Goal: Contribute content: Contribute content

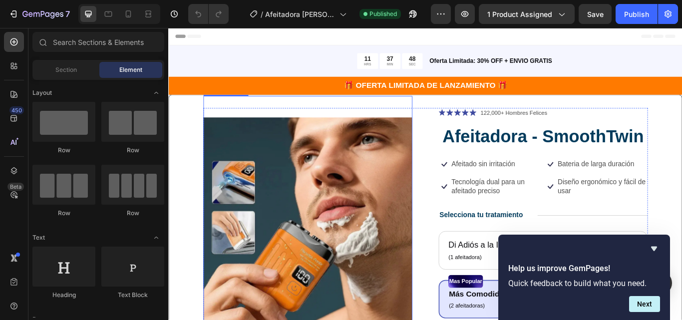
click at [271, 220] on img at bounding box center [331, 254] width 244 height 294
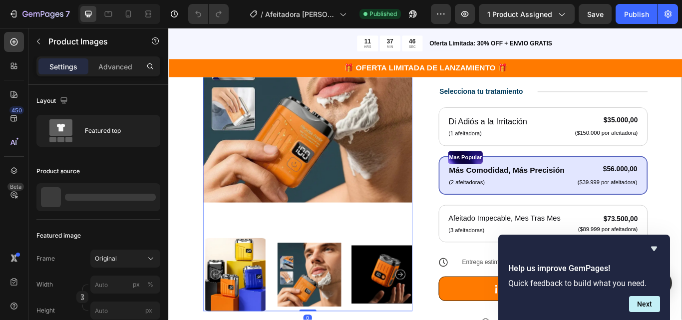
scroll to position [150, 0]
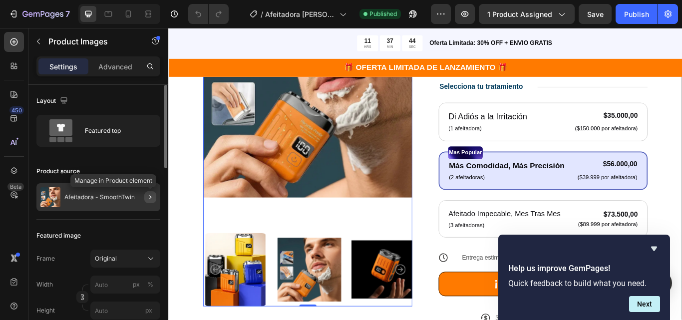
click at [146, 200] on div at bounding box center [146, 197] width 28 height 28
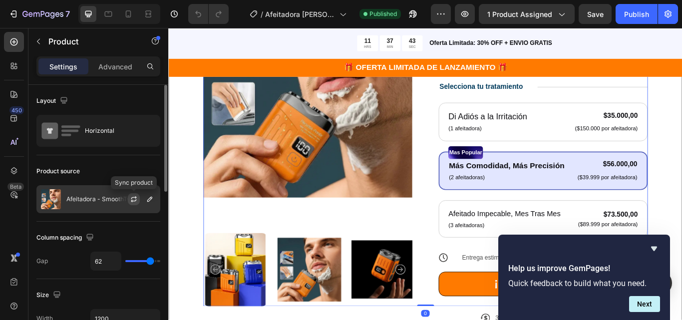
click at [137, 198] on icon "button" at bounding box center [134, 199] width 8 height 8
click at [656, 247] on icon "Hide survey" at bounding box center [654, 249] width 6 height 4
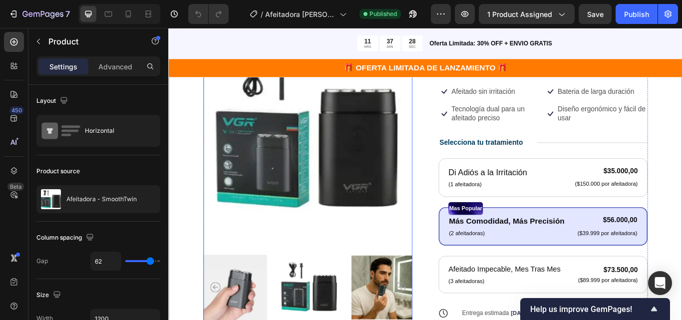
scroll to position [100, 0]
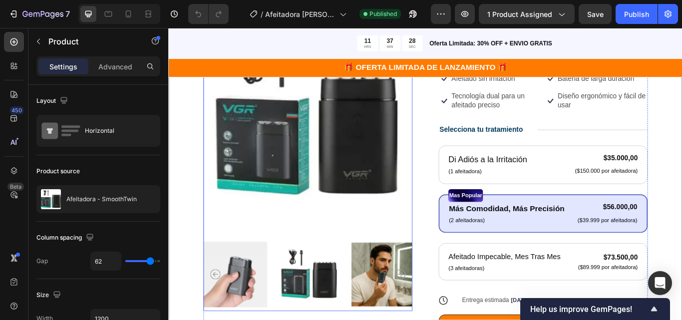
click at [414, 302] on img at bounding box center [418, 315] width 74 height 85
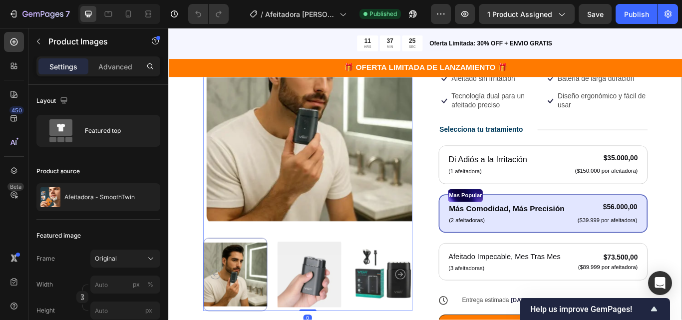
click at [318, 310] on img at bounding box center [332, 315] width 74 height 85
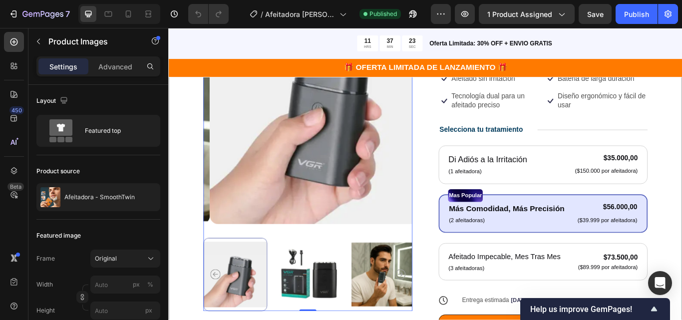
click at [360, 306] on img at bounding box center [332, 315] width 74 height 85
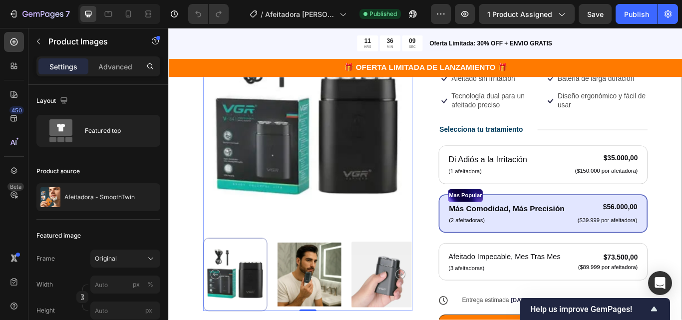
scroll to position [150, 0]
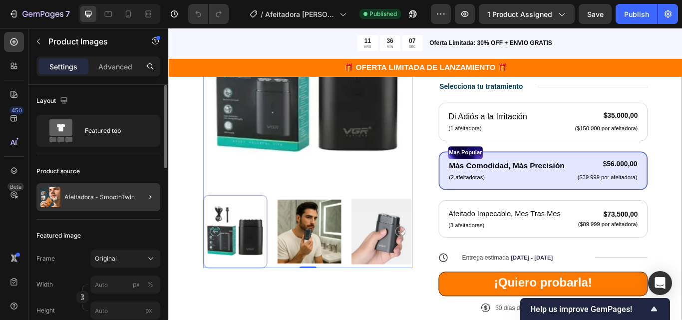
click at [141, 198] on div at bounding box center [146, 197] width 28 height 28
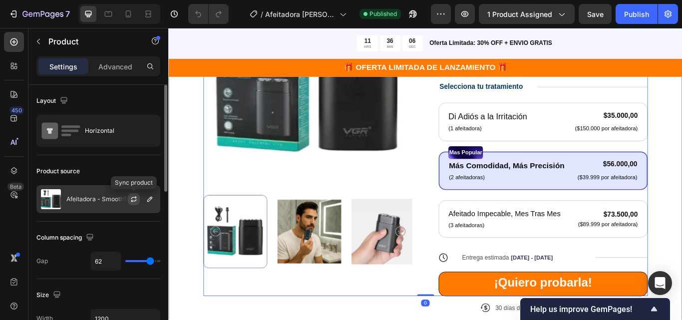
click at [133, 199] on icon "button" at bounding box center [134, 199] width 8 height 8
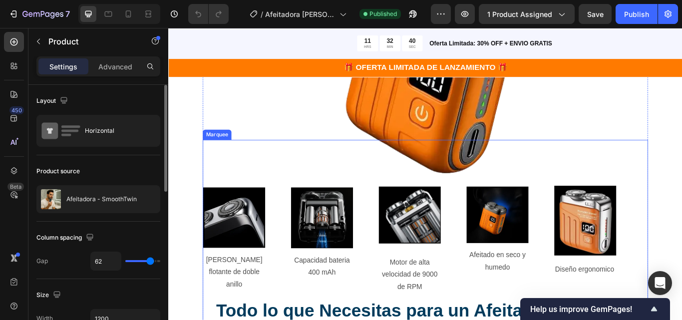
scroll to position [549, 0]
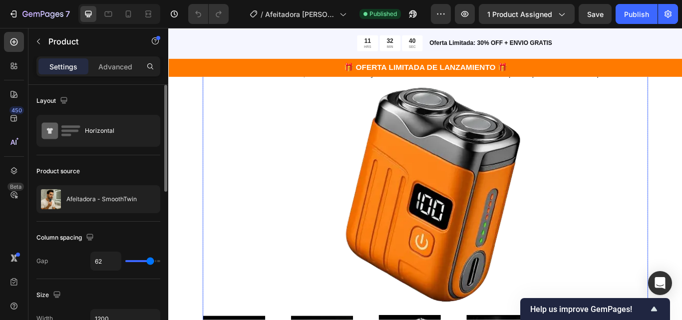
click at [421, 234] on img at bounding box center [468, 220] width 300 height 300
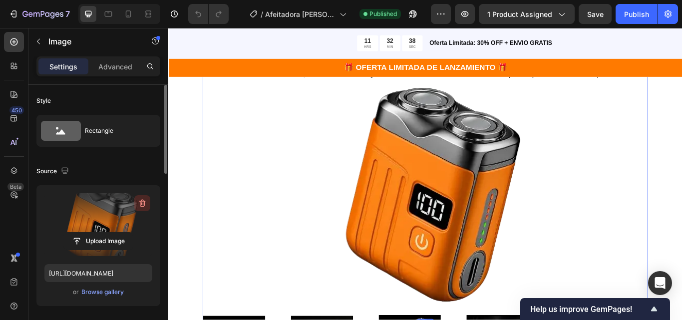
click at [140, 203] on icon "button" at bounding box center [142, 203] width 6 height 7
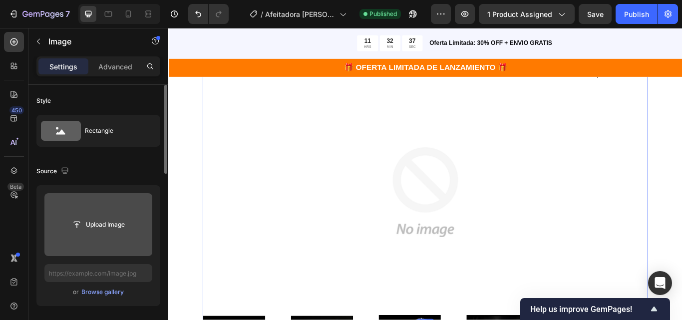
click at [109, 236] on input "file" at bounding box center [98, 224] width 108 height 63
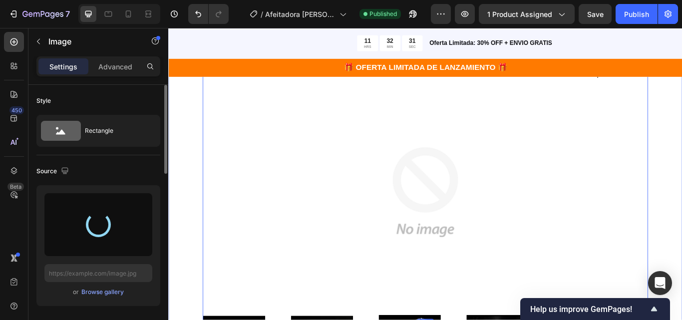
type input "[URL][DOMAIN_NAME]"
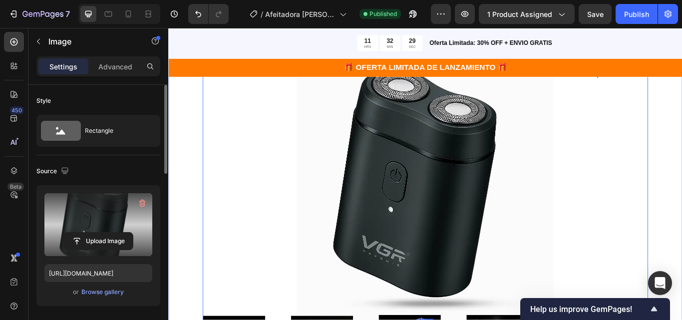
click at [682, 212] on div ""Despídete de los [PERSON_NAME] y irritación– Tu Afeitado Perfecto Te Espera" H…" at bounding box center [467, 272] width 599 height 597
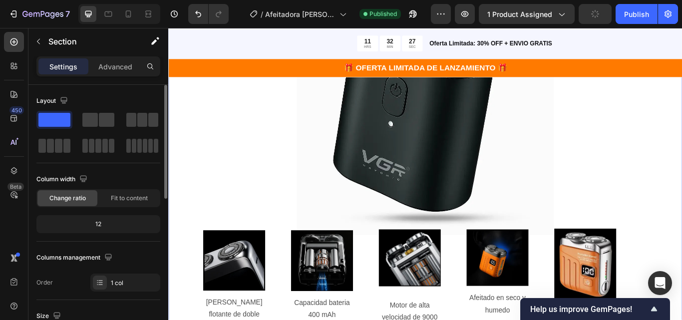
scroll to position [699, 0]
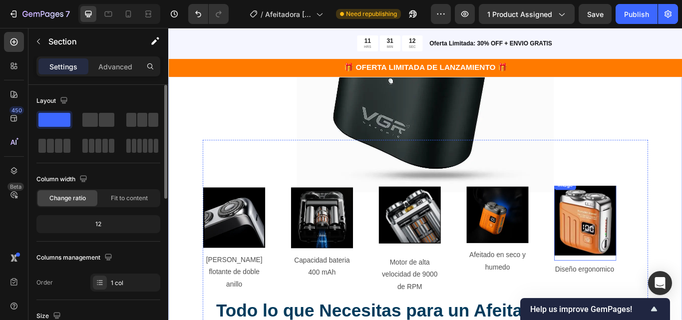
click at [675, 259] on img at bounding box center [654, 252] width 72 height 81
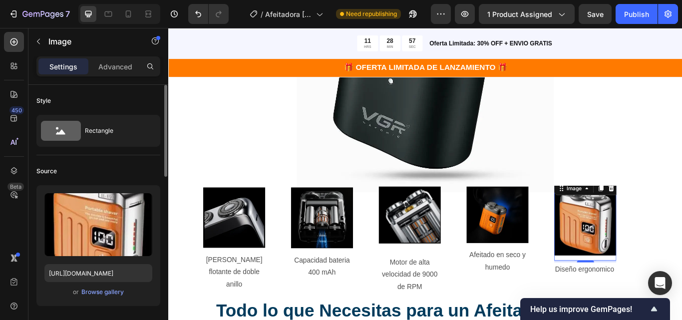
click at [656, 251] on img at bounding box center [654, 252] width 72 height 81
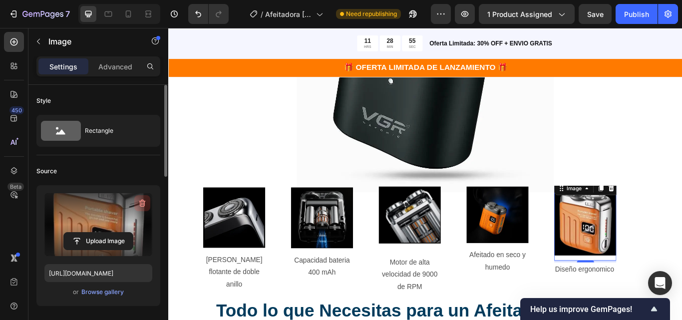
click at [139, 201] on icon "button" at bounding box center [142, 203] width 10 height 10
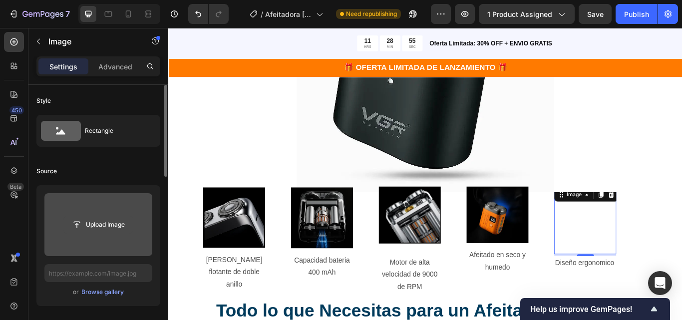
click at [115, 224] on input "file" at bounding box center [98, 224] width 69 height 17
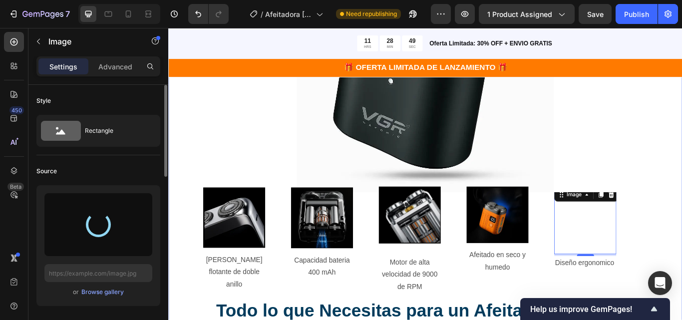
type input "[URL][DOMAIN_NAME]"
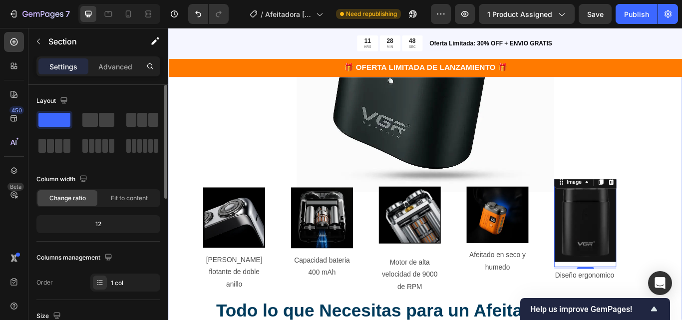
click at [682, 261] on div ""Despídete de los [PERSON_NAME] y irritación– Tu Afeitado Perfecto Te Espera" H…" at bounding box center [467, 122] width 599 height 597
click at [644, 270] on img at bounding box center [654, 253] width 72 height 96
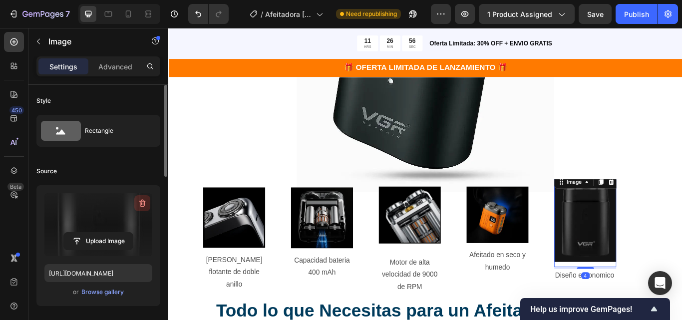
click at [140, 203] on icon "button" at bounding box center [142, 203] width 6 height 7
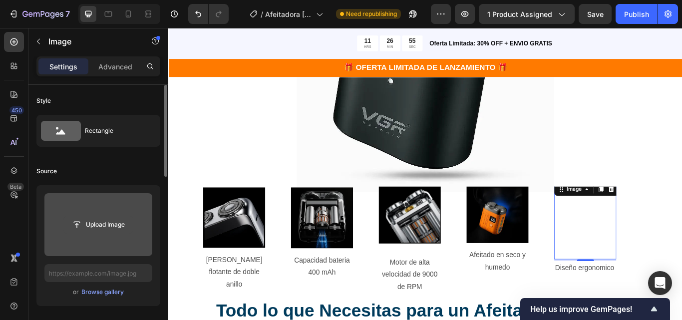
click at [117, 219] on input "file" at bounding box center [98, 224] width 69 height 17
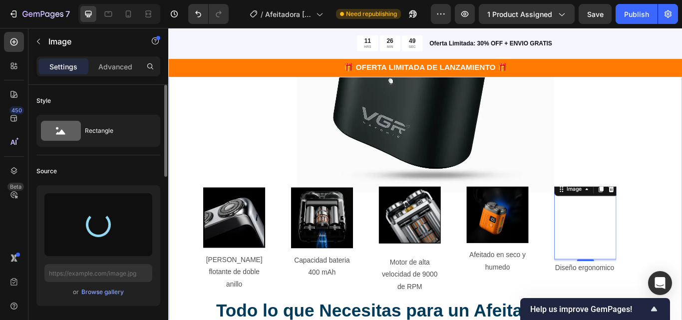
type input "[URL][DOMAIN_NAME]"
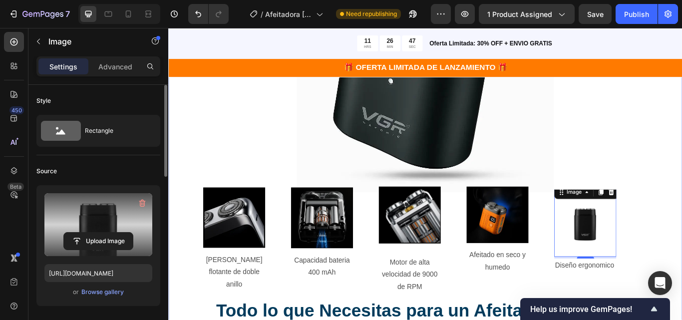
click at [682, 253] on div ""Despídete de los [PERSON_NAME] y irritación– Tu Afeitado Perfecto Te Espera" H…" at bounding box center [467, 122] width 599 height 597
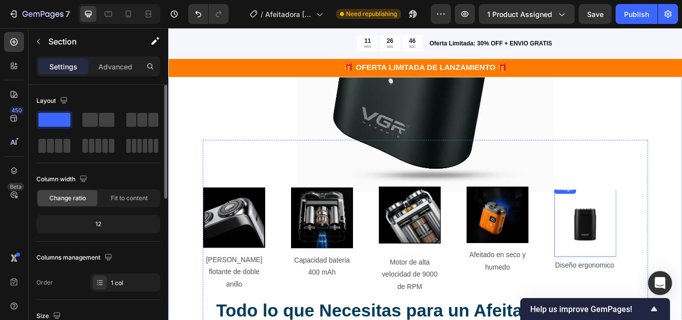
click at [661, 244] on img at bounding box center [654, 253] width 72 height 72
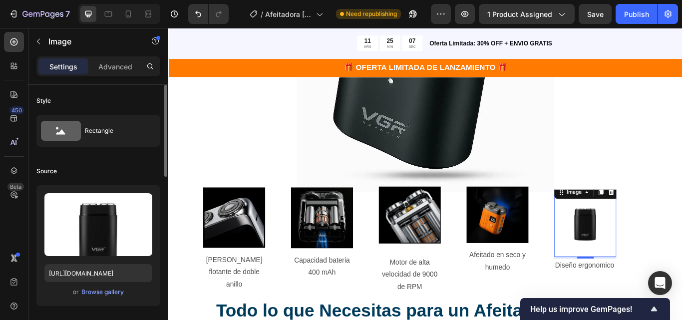
click at [650, 262] on img at bounding box center [654, 253] width 72 height 72
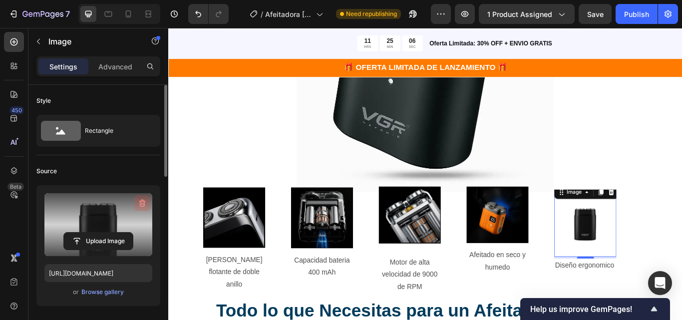
click at [144, 201] on icon "button" at bounding box center [142, 203] width 10 height 10
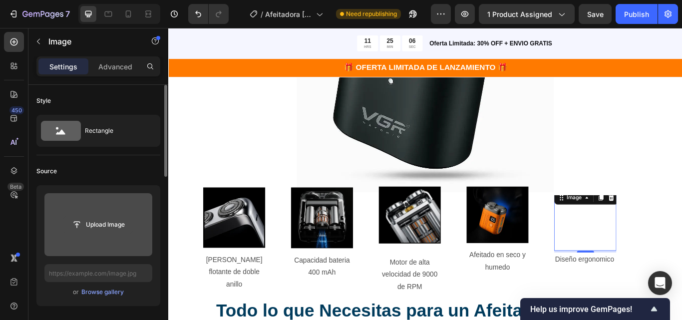
click at [116, 231] on input "file" at bounding box center [98, 224] width 69 height 17
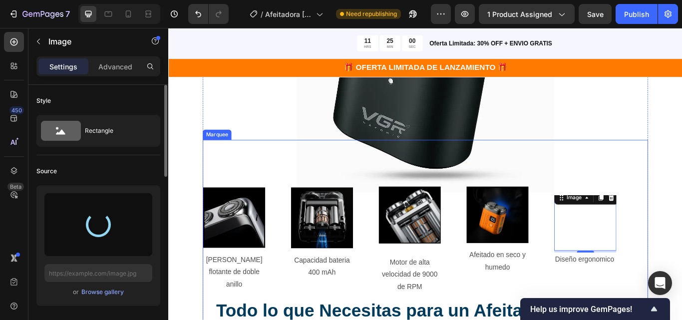
type input "[URL][DOMAIN_NAME]"
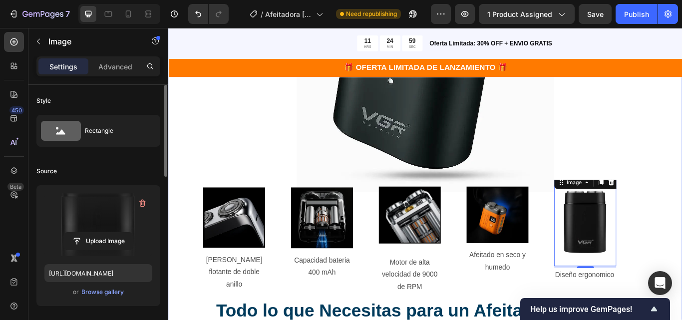
click at [682, 213] on div ""Despídete de los [PERSON_NAME] y irritación– Tu Afeitado Perfecto Te Espera" H…" at bounding box center [467, 122] width 599 height 597
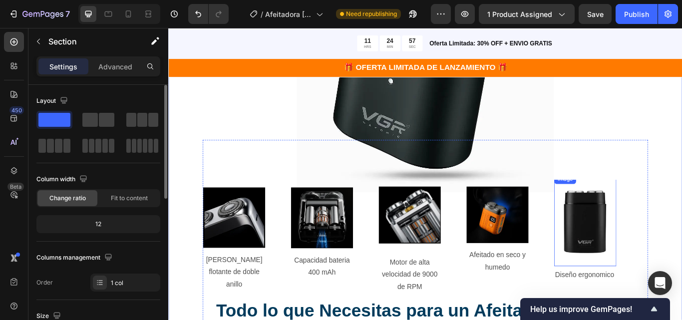
click at [672, 238] on img at bounding box center [654, 252] width 72 height 95
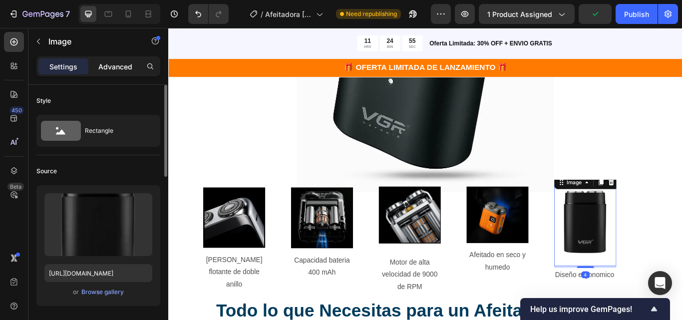
click at [104, 67] on p "Advanced" at bounding box center [115, 66] width 34 height 10
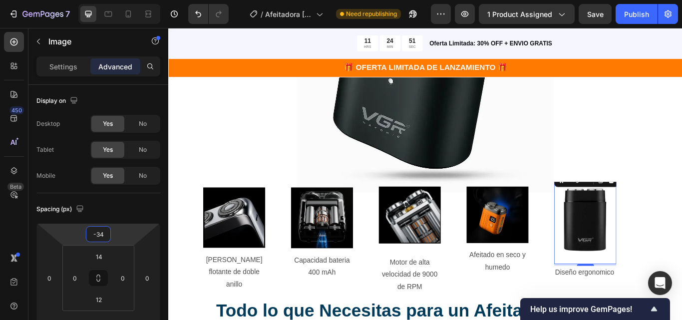
type input "-38"
drag, startPoint x: 128, startPoint y: 231, endPoint x: 133, endPoint y: 237, distance: 7.8
click at [133, 0] on html "7 Version history / Afeitadora [PERSON_NAME] Dos [PERSON_NAME] Need republishin…" at bounding box center [341, 0] width 682 height 0
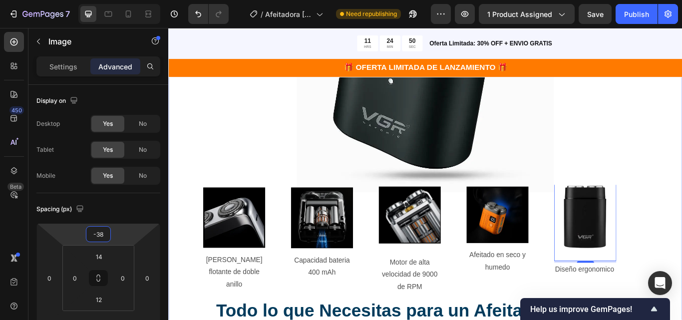
click at [682, 240] on div ""Despídete de los [PERSON_NAME] y irritación– Tu Afeitado Perfecto Te Espera" H…" at bounding box center [467, 122] width 599 height 597
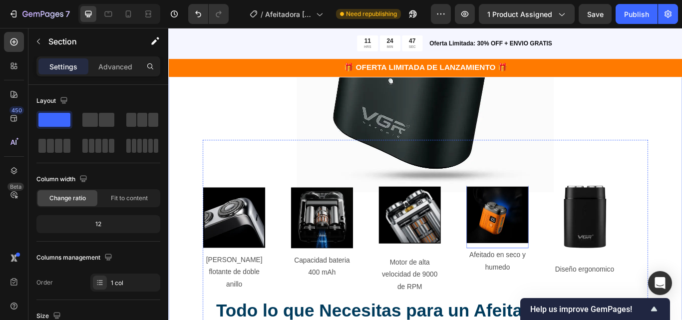
click at [557, 264] on img at bounding box center [552, 246] width 72 height 66
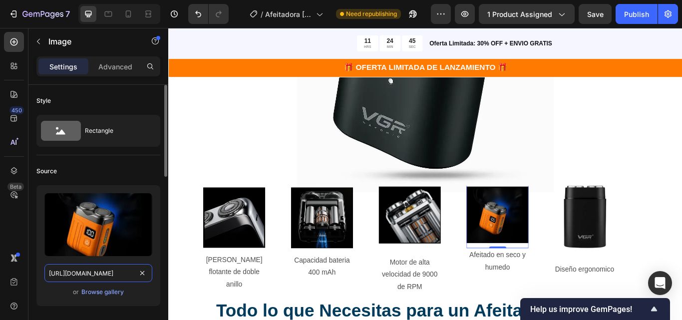
click at [114, 272] on input "[URL][DOMAIN_NAME]" at bounding box center [98, 273] width 108 height 18
click at [572, 247] on img at bounding box center [552, 246] width 72 height 66
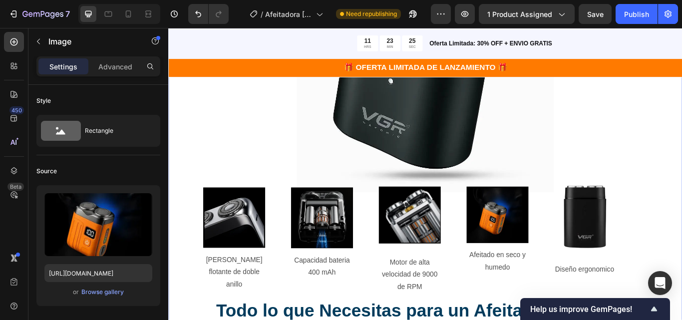
click at [682, 243] on div ""Despídete de los [PERSON_NAME] y irritación– Tu Afeitado Perfecto Te Espera" H…" at bounding box center [467, 122] width 599 height 597
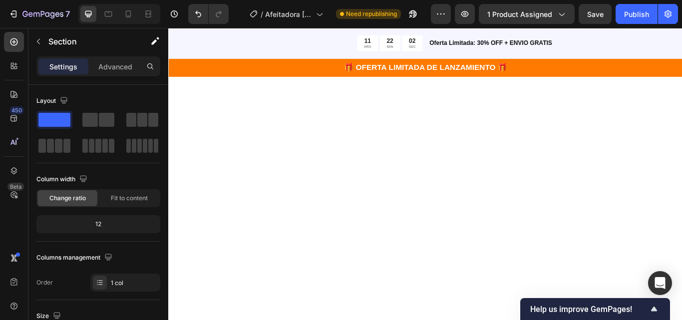
scroll to position [1248, 0]
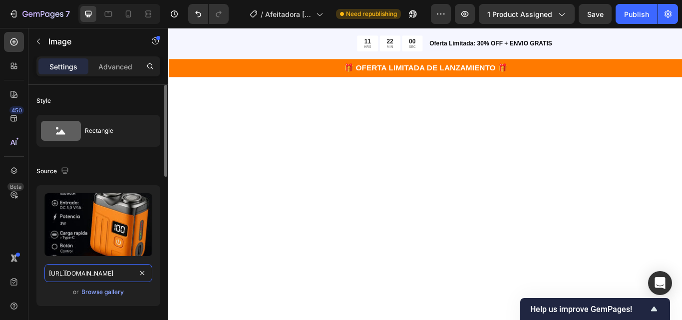
click at [97, 278] on input "[URL][DOMAIN_NAME]" at bounding box center [98, 273] width 108 height 18
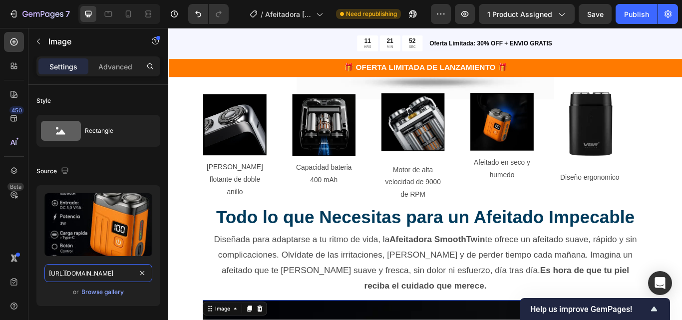
scroll to position [699, 0]
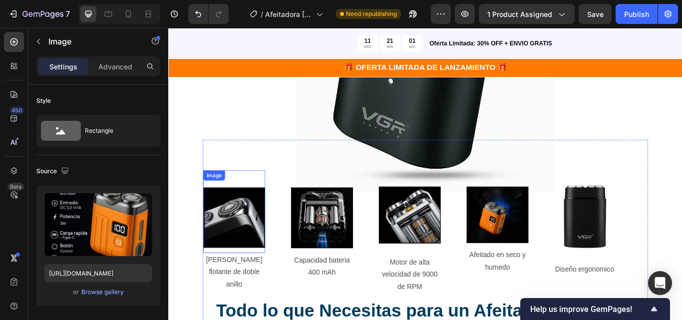
click at [268, 253] on img at bounding box center [245, 249] width 72 height 70
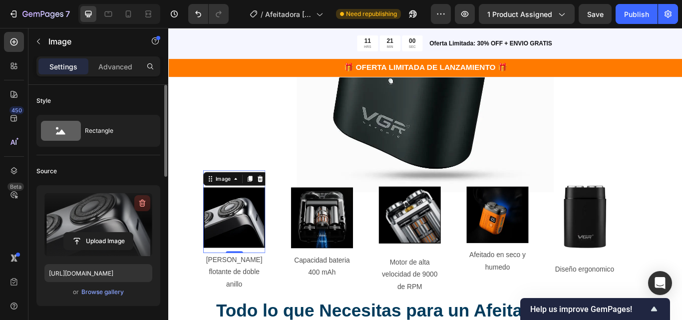
click at [141, 204] on icon "button" at bounding box center [142, 203] width 10 height 10
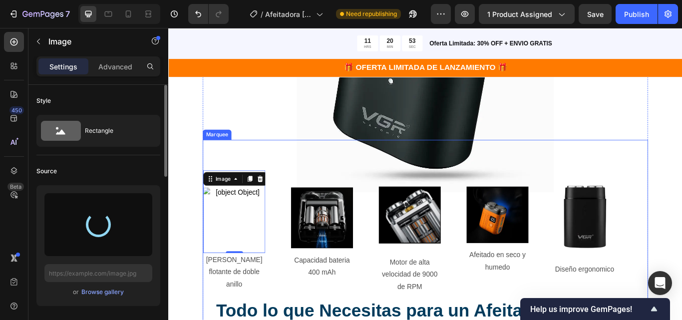
type input "[URL][DOMAIN_NAME]"
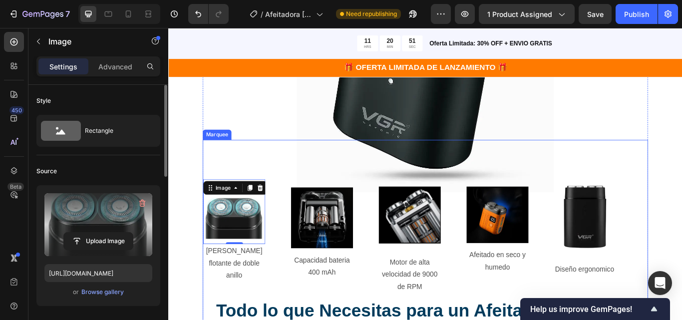
click at [682, 177] on div "Image 0 [PERSON_NAME] flotante de doble anillo Text Block Row Image Capacidad b…" at bounding box center [465, 264] width 512 height 195
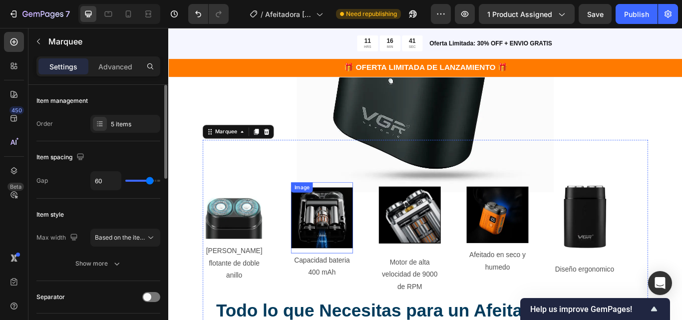
click at [366, 240] on img at bounding box center [347, 249] width 72 height 71
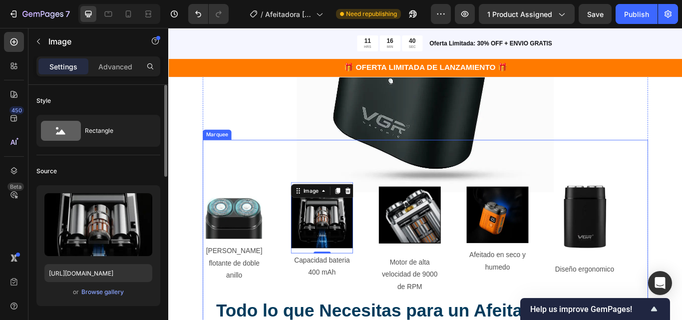
click at [398, 157] on img at bounding box center [468, 70] width 300 height 300
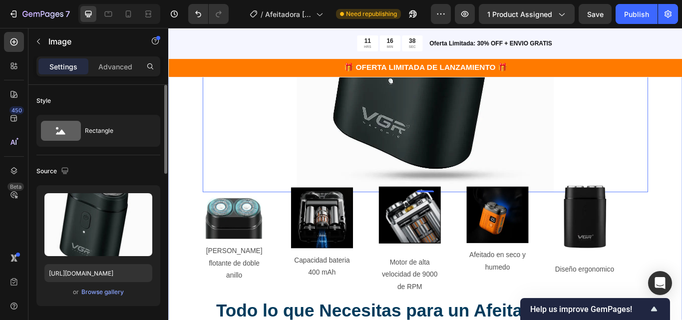
click at [195, 176] on div ""Despídete de los [PERSON_NAME] y irritación– Tu Afeitado Perfecto Te Espera" H…" at bounding box center [467, 122] width 599 height 597
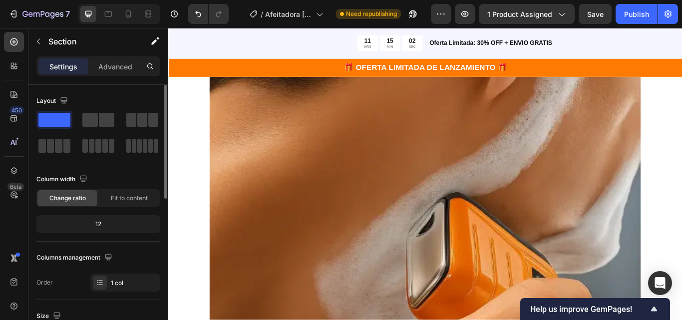
scroll to position [1698, 0]
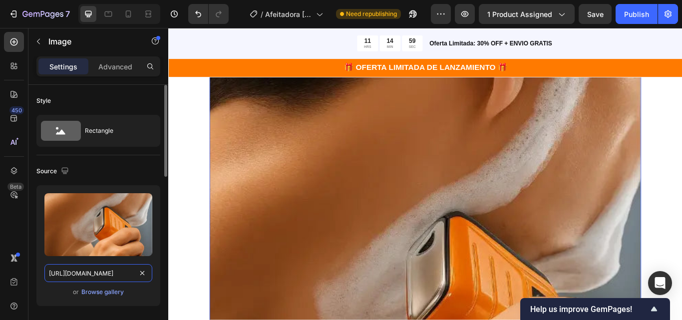
click at [112, 277] on input "[URL][DOMAIN_NAME]" at bounding box center [98, 273] width 108 height 18
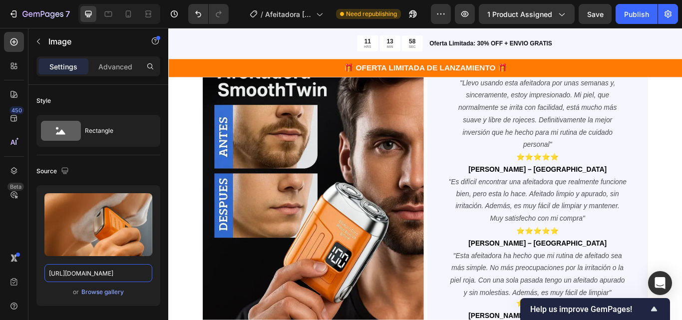
scroll to position [2297, 0]
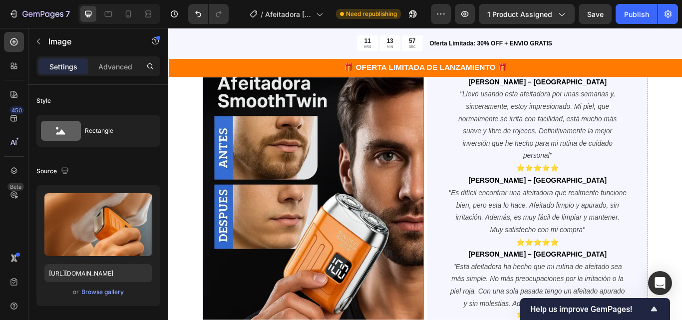
click at [369, 244] on img at bounding box center [337, 260] width 258 height 386
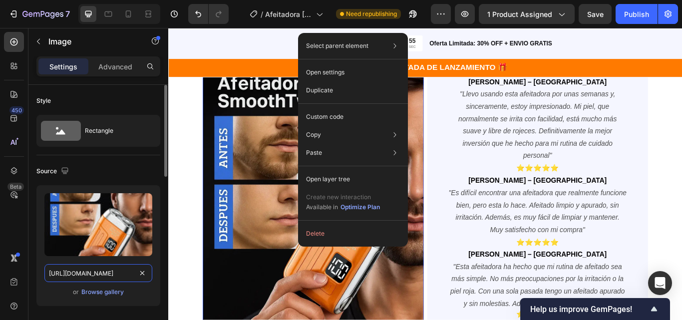
click at [81, 282] on input "[URL][DOMAIN_NAME]" at bounding box center [98, 273] width 108 height 18
drag, startPoint x: 81, startPoint y: 282, endPoint x: 84, endPoint y: 274, distance: 7.9
click at [81, 282] on input "[URL][DOMAIN_NAME]" at bounding box center [98, 273] width 108 height 18
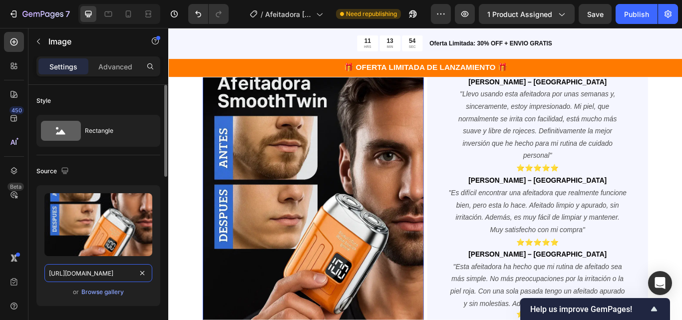
click at [107, 271] on input "[URL][DOMAIN_NAME]" at bounding box center [98, 273] width 108 height 18
click at [189, 64] on div "🎁 OFERTA LIMITADA DE LANZAMIENTO 🎁 Text Block Row" at bounding box center [467, 74] width 599 height 21
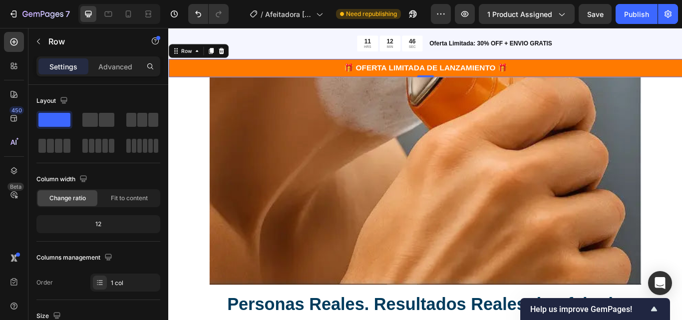
scroll to position [1947, 0]
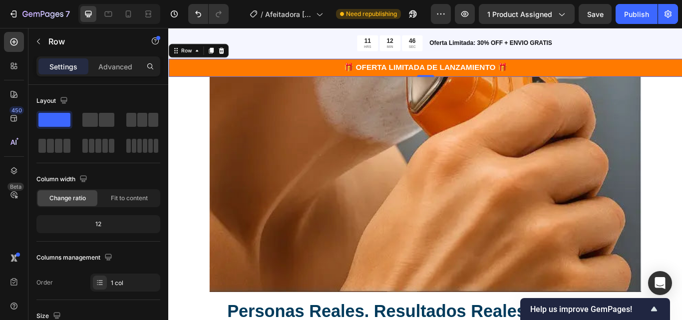
click at [375, 209] on img at bounding box center [467, 80] width 503 height 511
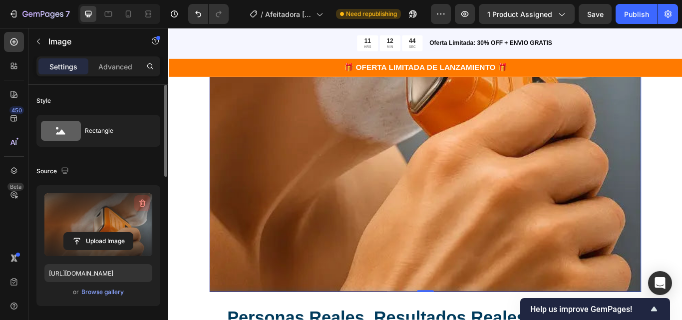
click at [136, 201] on button "button" at bounding box center [142, 203] width 16 height 16
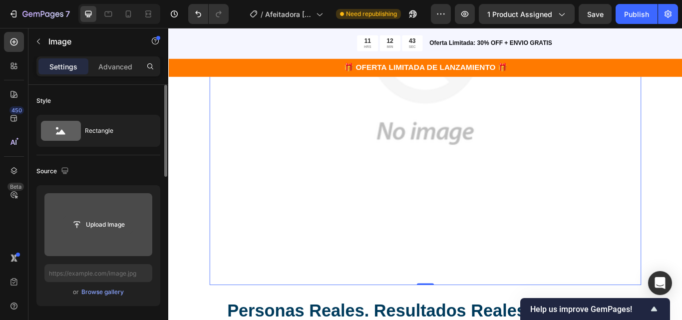
click at [114, 232] on input "file" at bounding box center [98, 224] width 69 height 17
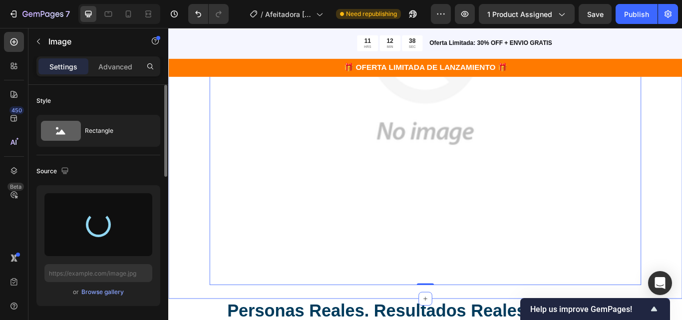
type input "[URL][DOMAIN_NAME]"
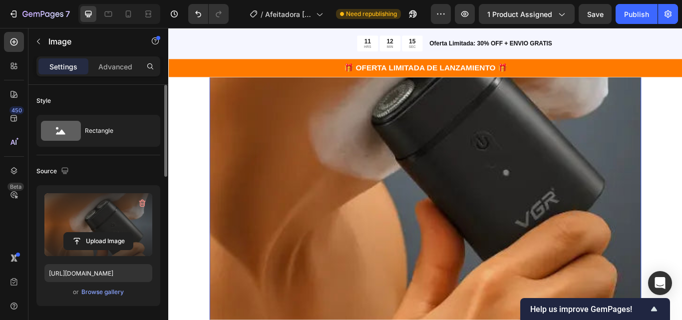
scroll to position [2047, 0]
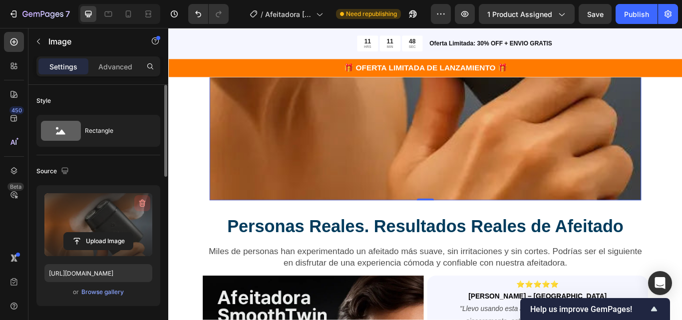
click at [136, 206] on button "button" at bounding box center [142, 203] width 16 height 16
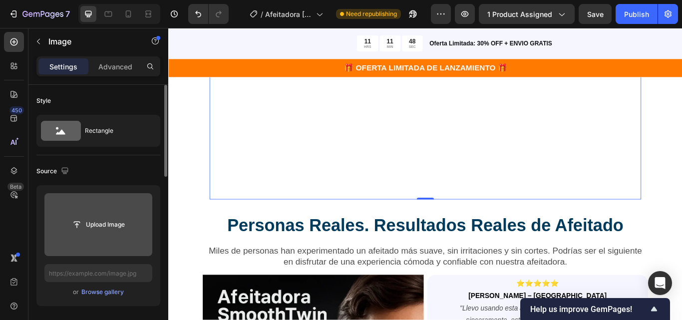
click at [129, 215] on input "file" at bounding box center [98, 224] width 108 height 63
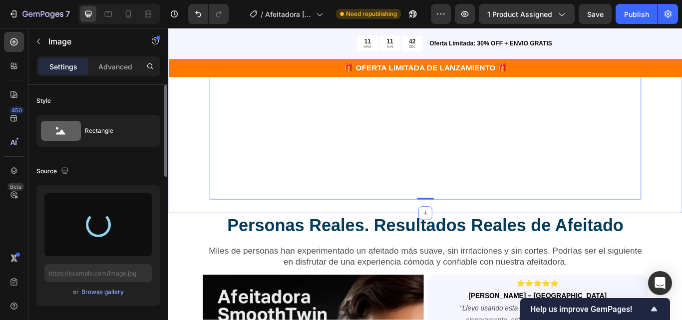
type input "[URL][DOMAIN_NAME]"
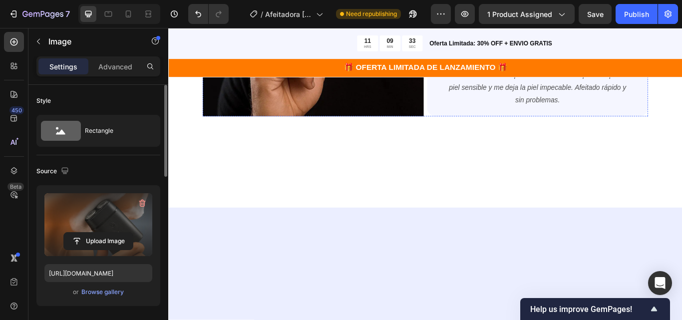
scroll to position [2197, 0]
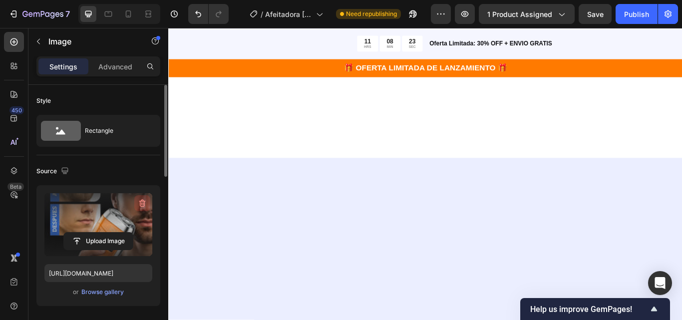
click at [142, 206] on icon "button" at bounding box center [142, 203] width 10 height 10
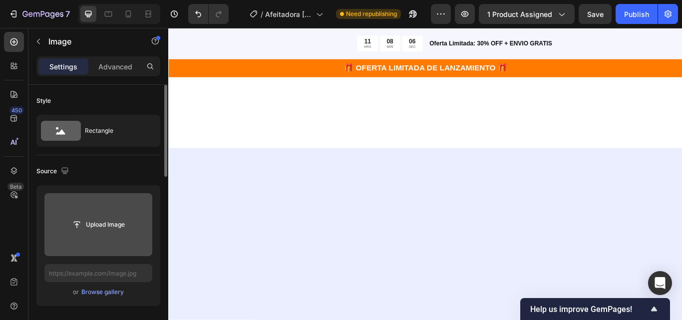
click at [94, 227] on input "file" at bounding box center [98, 224] width 69 height 17
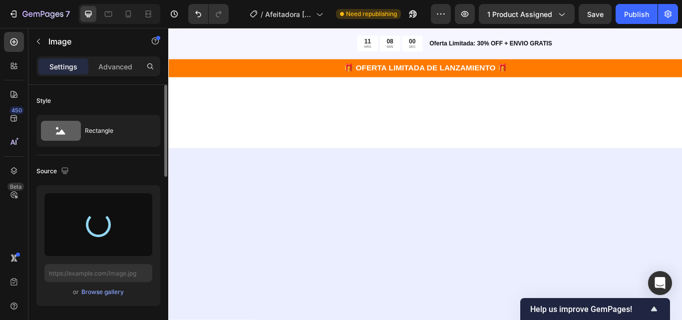
type input "[URL][DOMAIN_NAME]"
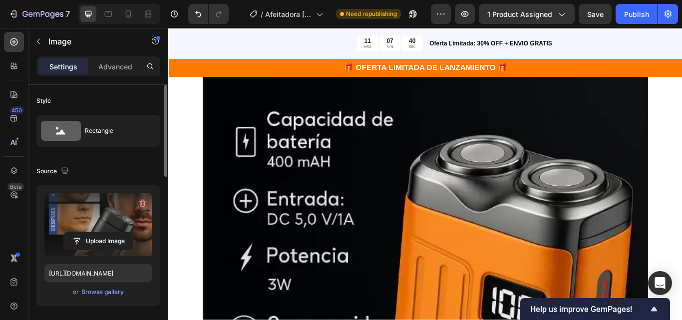
scroll to position [1049, 0]
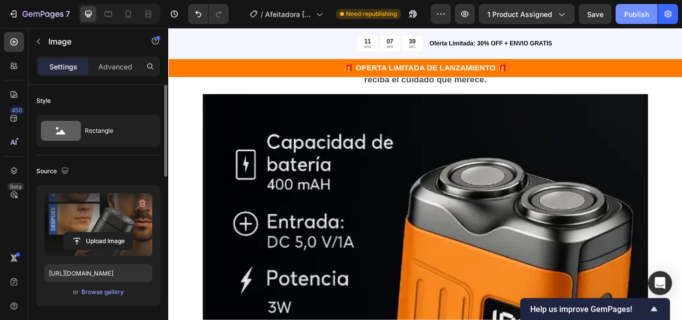
click at [631, 18] on div "Publish" at bounding box center [636, 14] width 25 height 10
